Goal: Find specific page/section: Find specific page/section

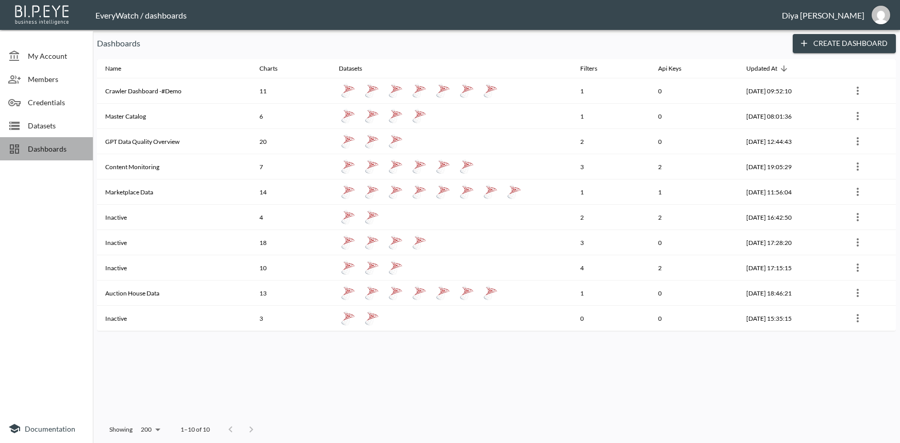
click at [33, 147] on span "Dashboards" at bounding box center [56, 148] width 57 height 11
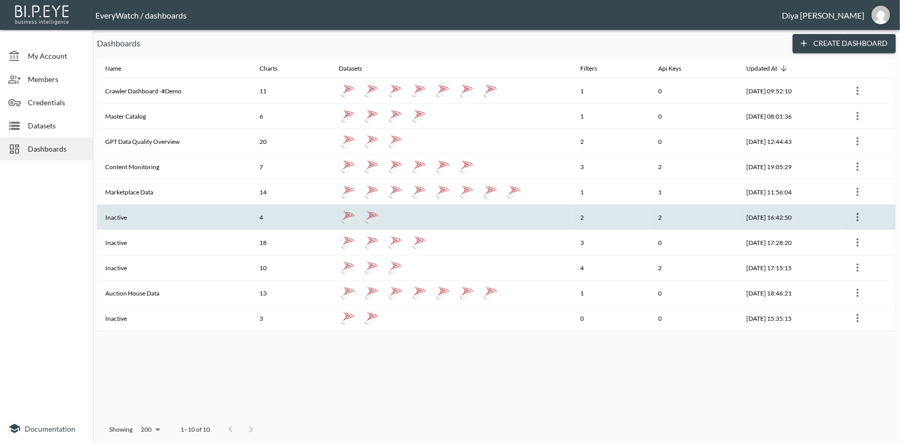
click at [124, 218] on th "Inactive" at bounding box center [174, 217] width 154 height 25
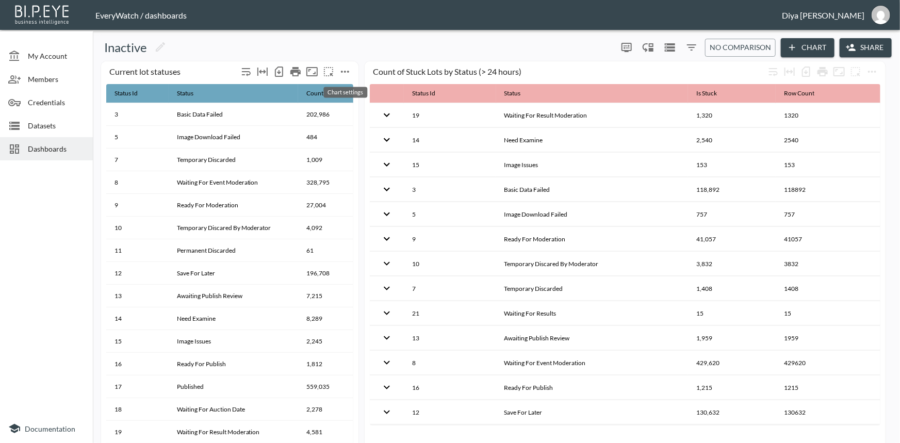
click at [350, 67] on icon "more" at bounding box center [345, 71] width 12 height 12
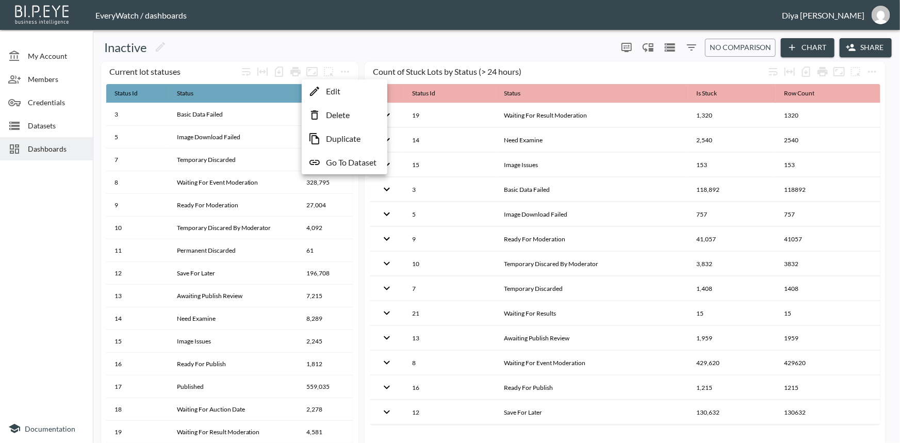
click at [354, 158] on p "Go To Dataset" at bounding box center [351, 162] width 51 height 12
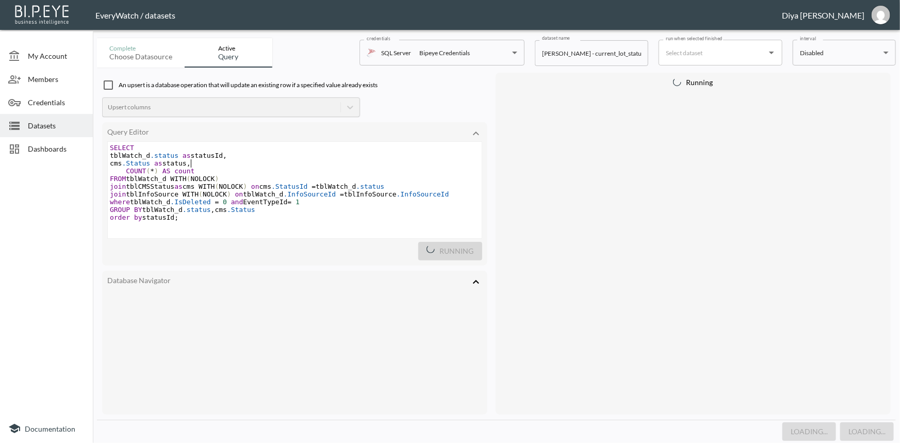
click at [190, 165] on span "cms .Status as status ," at bounding box center [150, 163] width 81 height 8
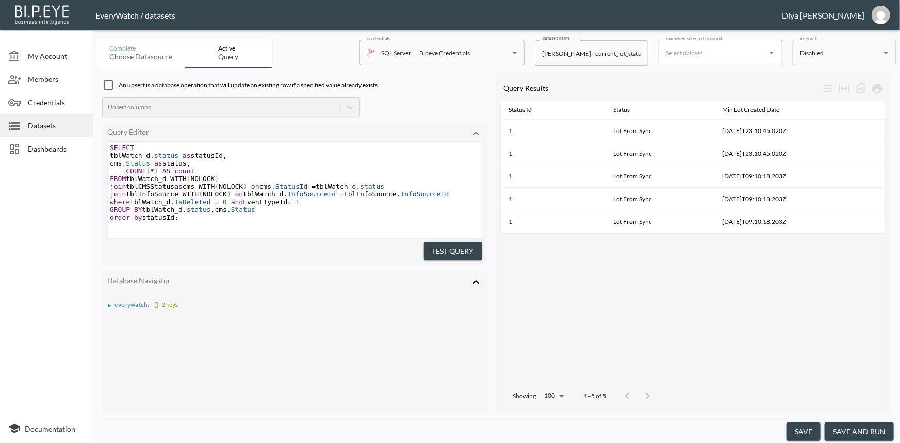
click at [240, 108] on div "Upsert columns" at bounding box center [231, 107] width 258 height 20
click at [111, 303] on div "▶" at bounding box center [110, 305] width 4 height 5
click at [114, 321] on div "▶" at bounding box center [115, 323] width 4 height 5
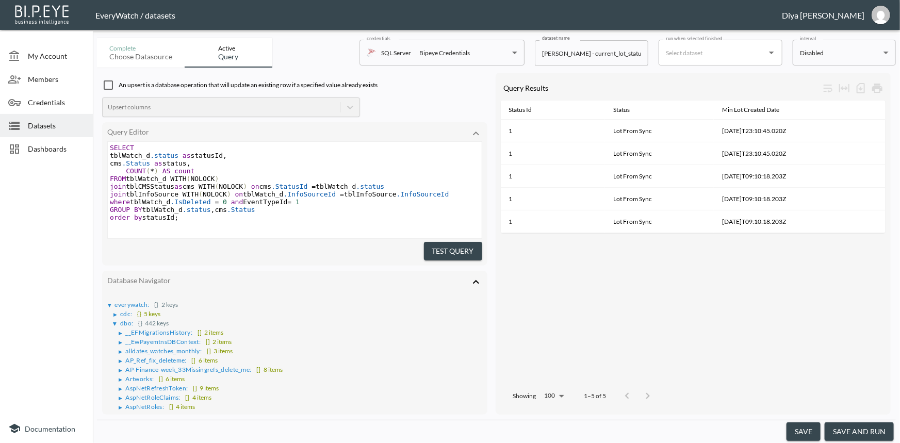
click at [115, 322] on div "▶" at bounding box center [114, 324] width 5 height 4
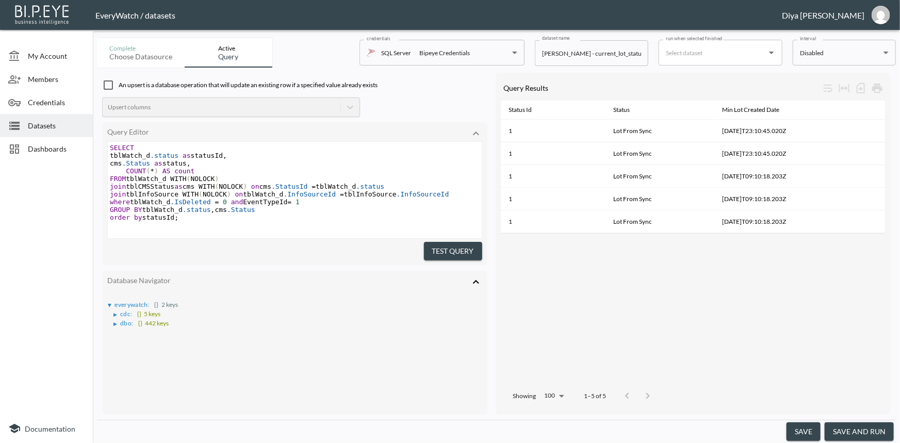
click at [114, 312] on div "▶" at bounding box center [115, 314] width 4 height 5
click at [115, 313] on div "▶" at bounding box center [114, 315] width 5 height 4
click at [175, 211] on span "GROUP BY tblWatch_d .status , cms .Status" at bounding box center [185, 210] width 150 height 8
click at [46, 127] on span "Datasets" at bounding box center [56, 125] width 57 height 11
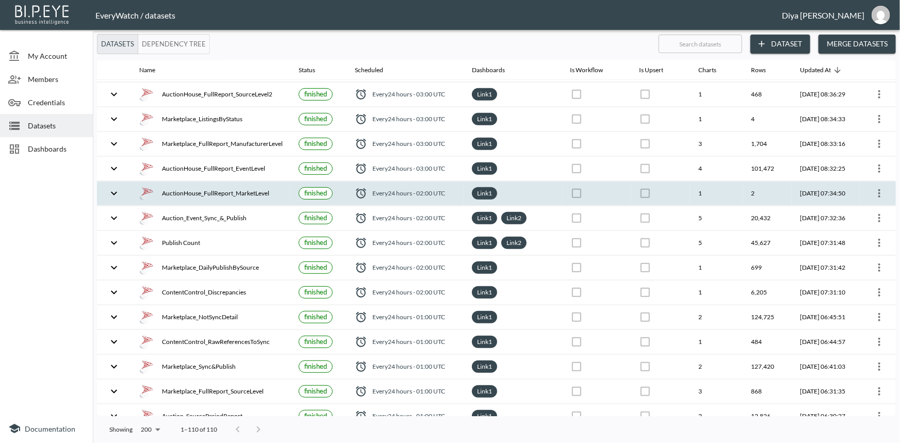
scroll to position [281, 0]
